Goal: Find specific page/section

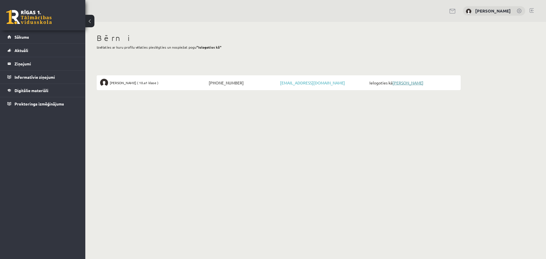
click at [408, 81] on link "[PERSON_NAME]" at bounding box center [408, 82] width 31 height 5
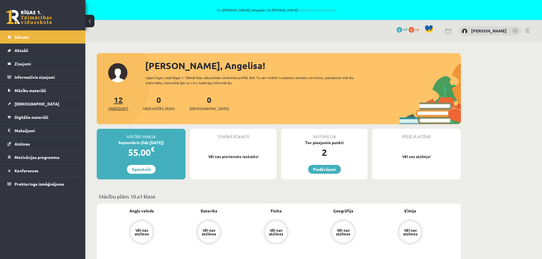
click at [120, 106] on span "Priekšmeti" at bounding box center [118, 109] width 20 height 6
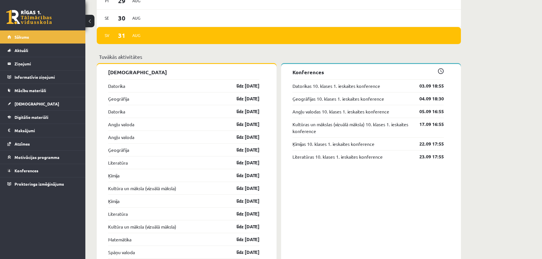
scroll to position [482, 0]
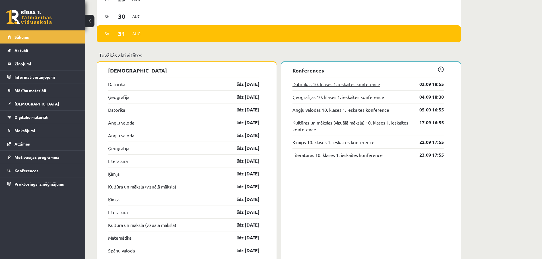
click at [342, 83] on link "Datorikas 10. klases 1. ieskaites konference" at bounding box center [337, 84] width 88 height 7
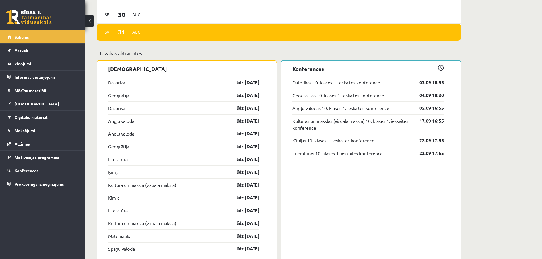
scroll to position [512, 0]
